Goal: Task Accomplishment & Management: Manage account settings

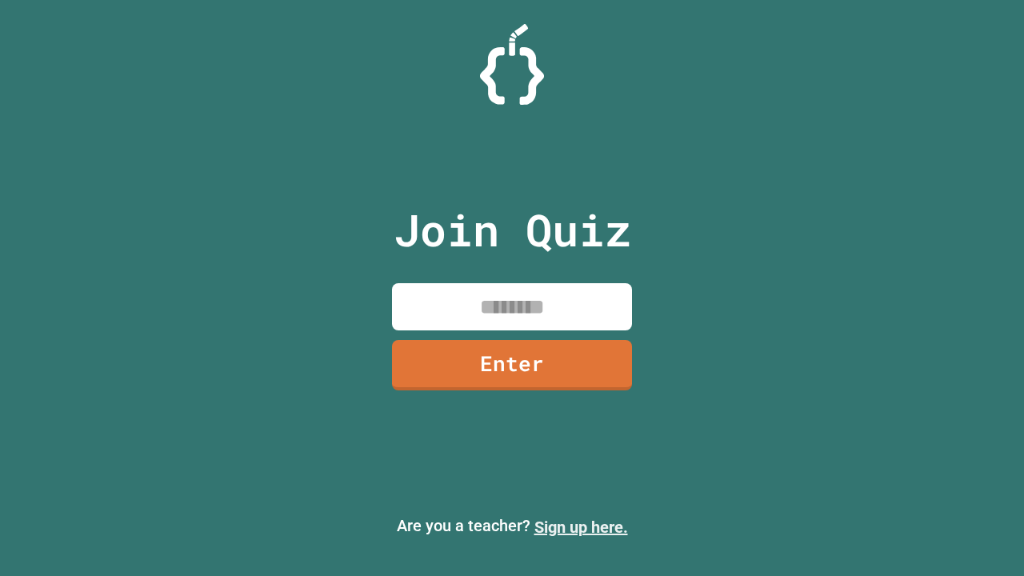
click at [581, 527] on link "Sign up here." at bounding box center [581, 526] width 94 height 19
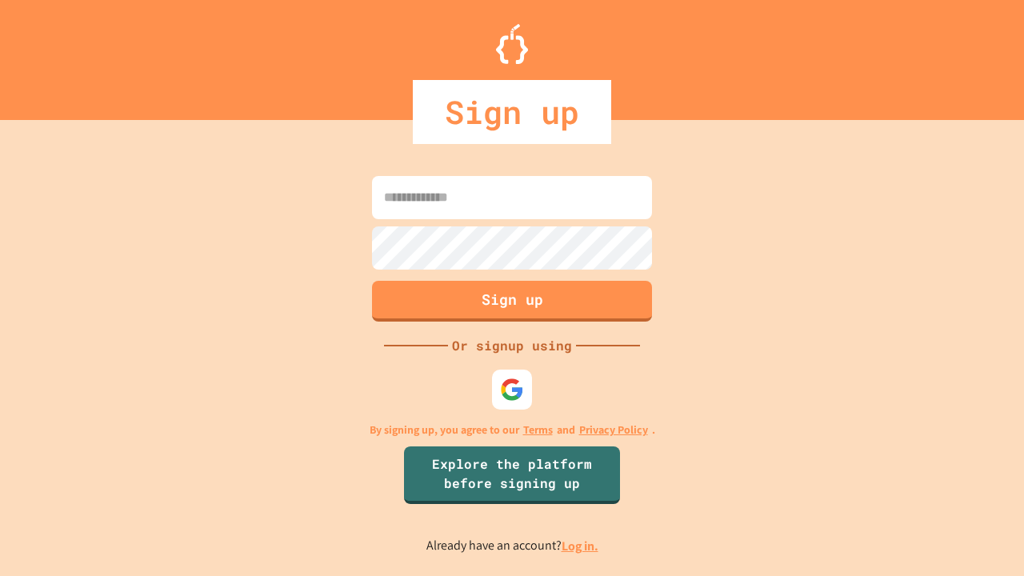
click at [581, 545] on link "Log in." at bounding box center [579, 545] width 37 height 17
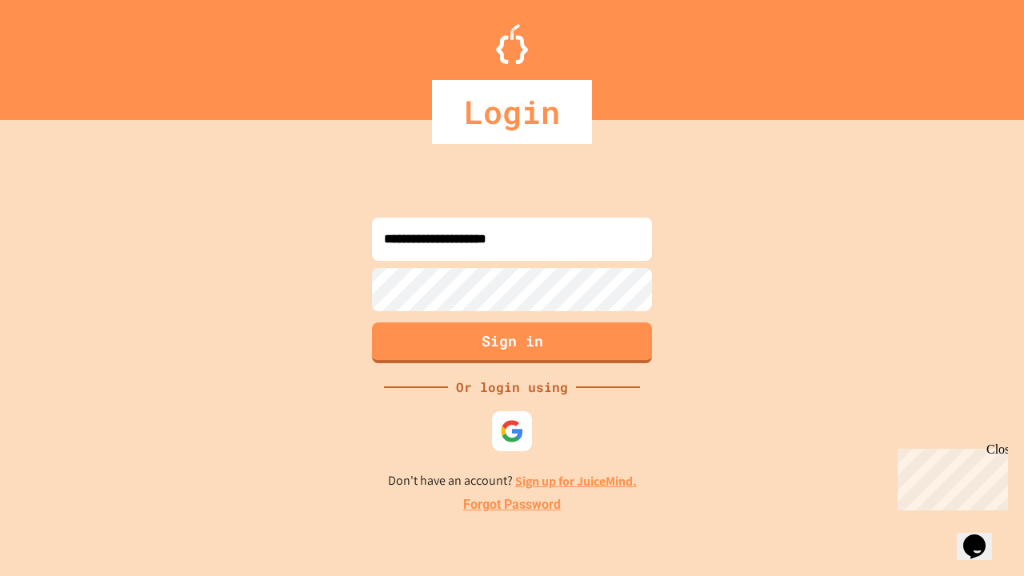
type input "**********"
